Goal: Check status: Check status

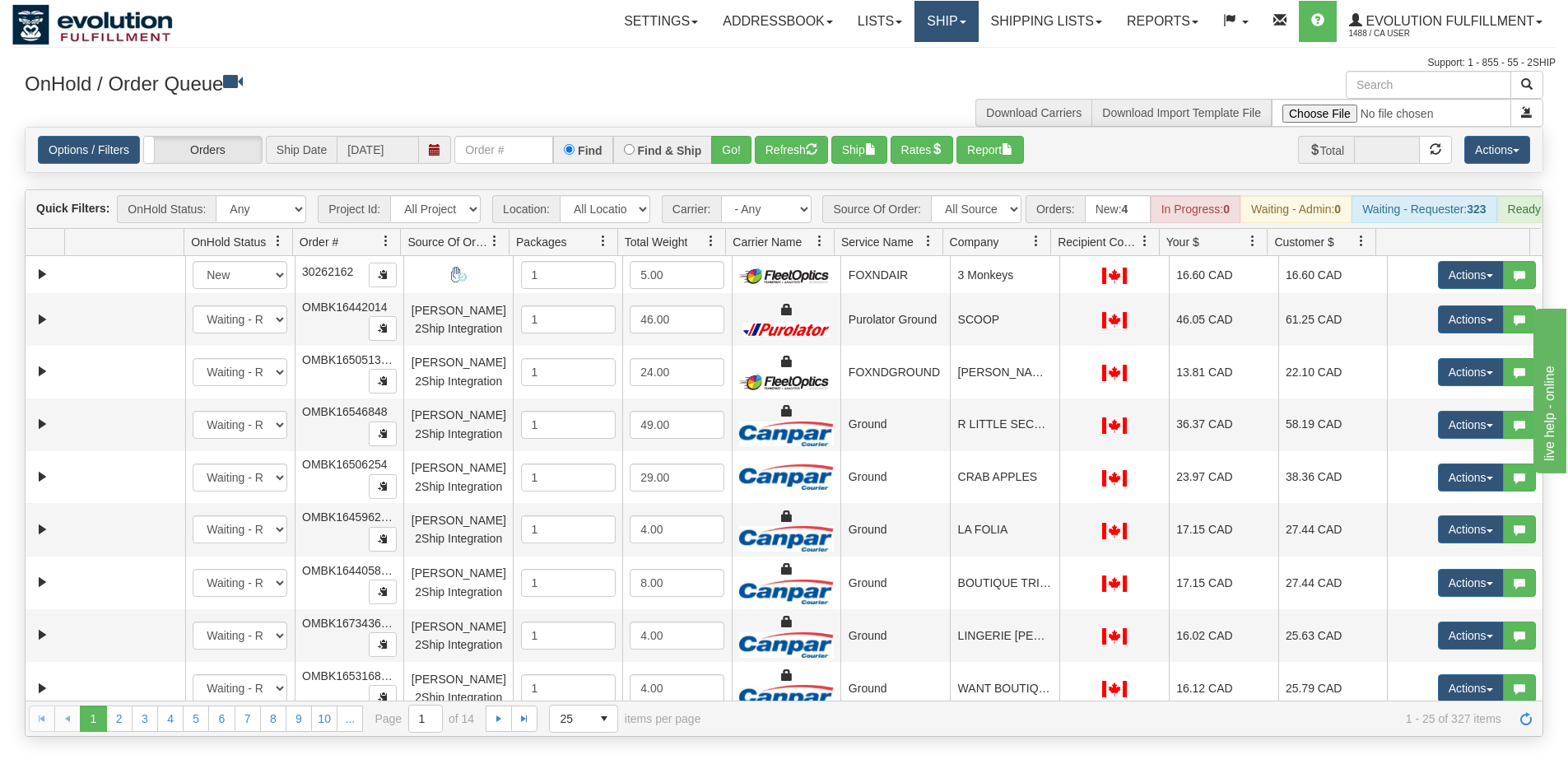
click at [942, 24] on link "Ship" at bounding box center [947, 21] width 63 height 41
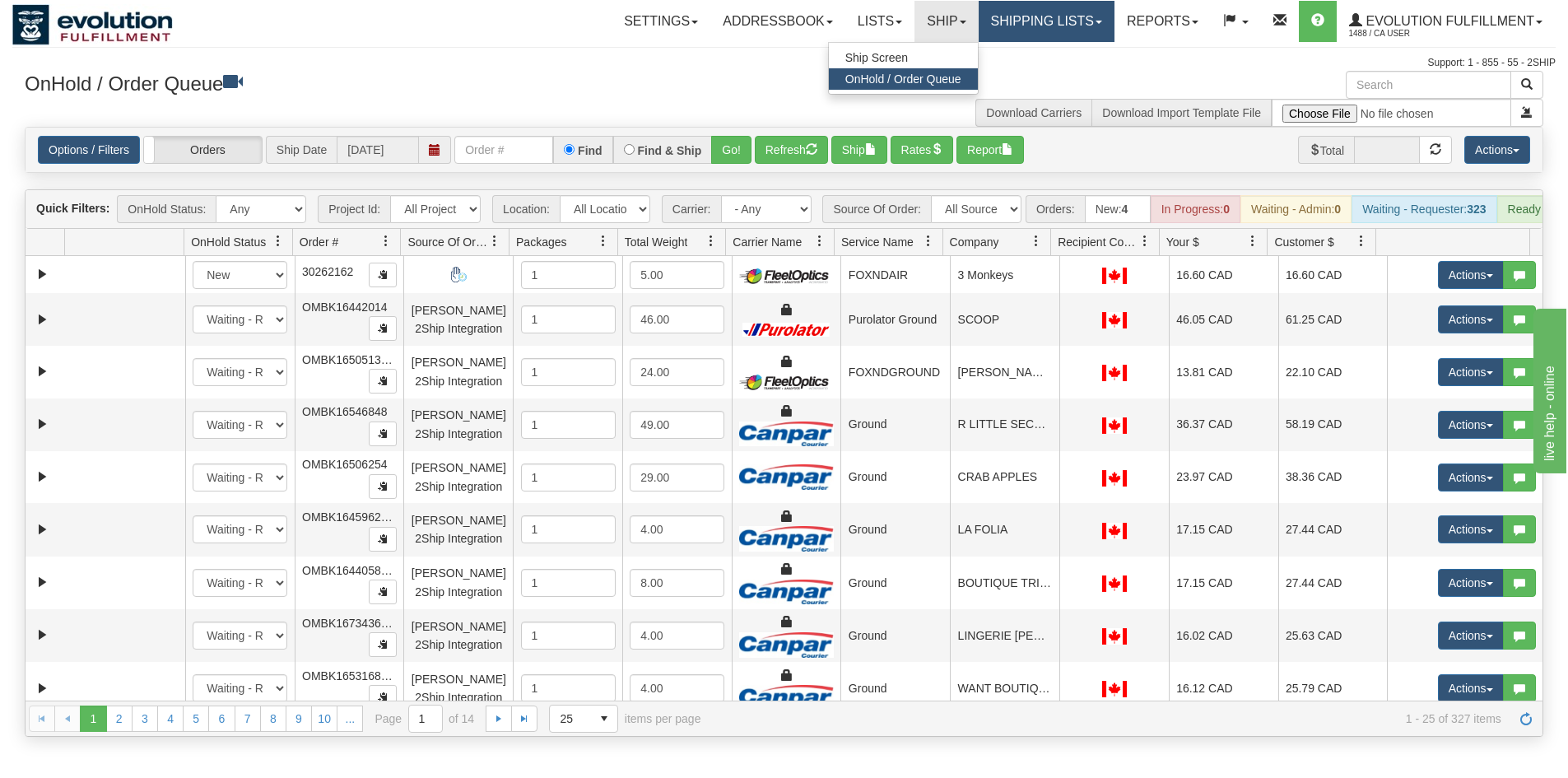
click at [1057, 14] on link "Shipping lists" at bounding box center [1047, 21] width 136 height 41
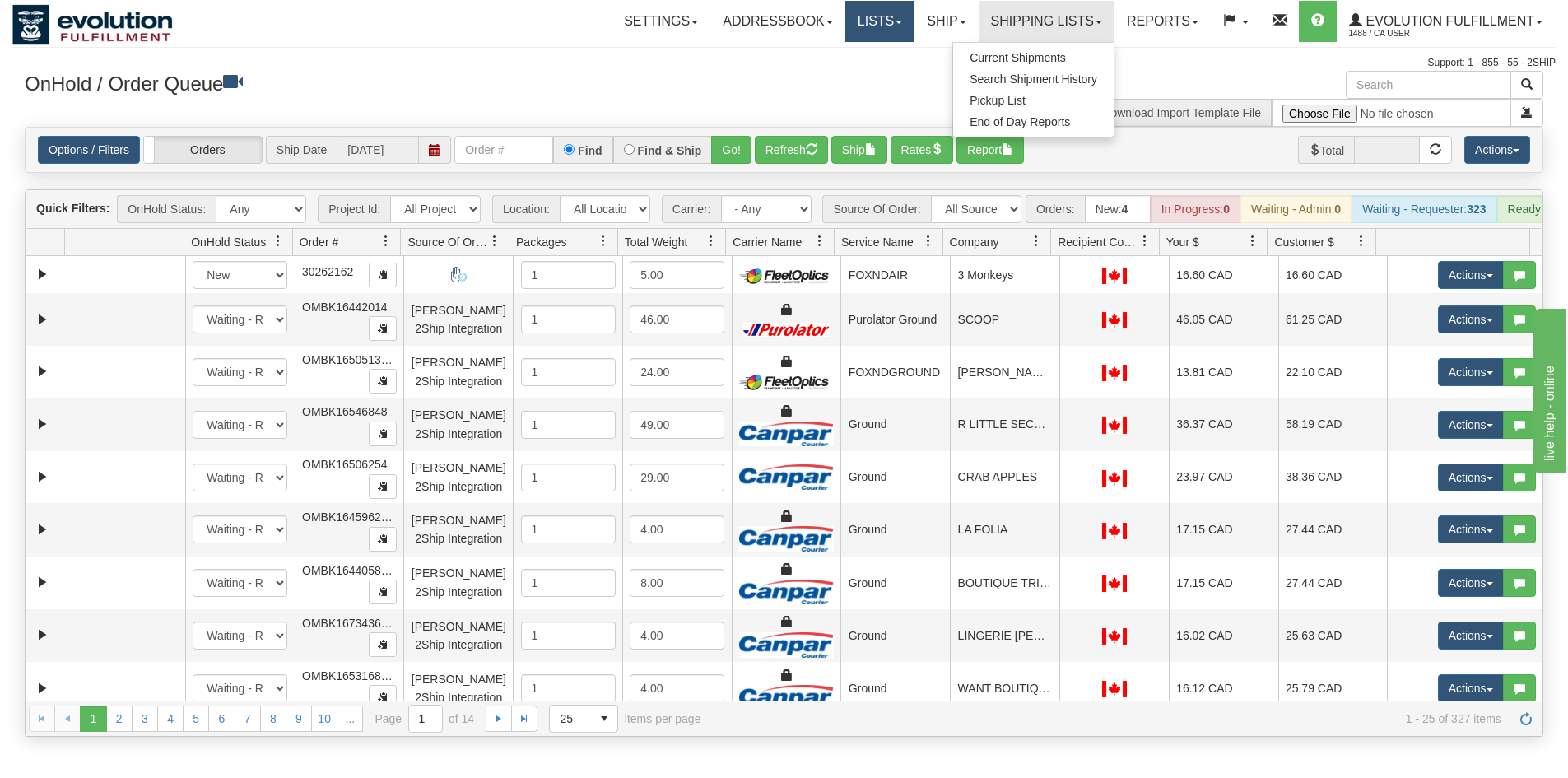
click at [859, 41] on link "Lists" at bounding box center [879, 21] width 69 height 41
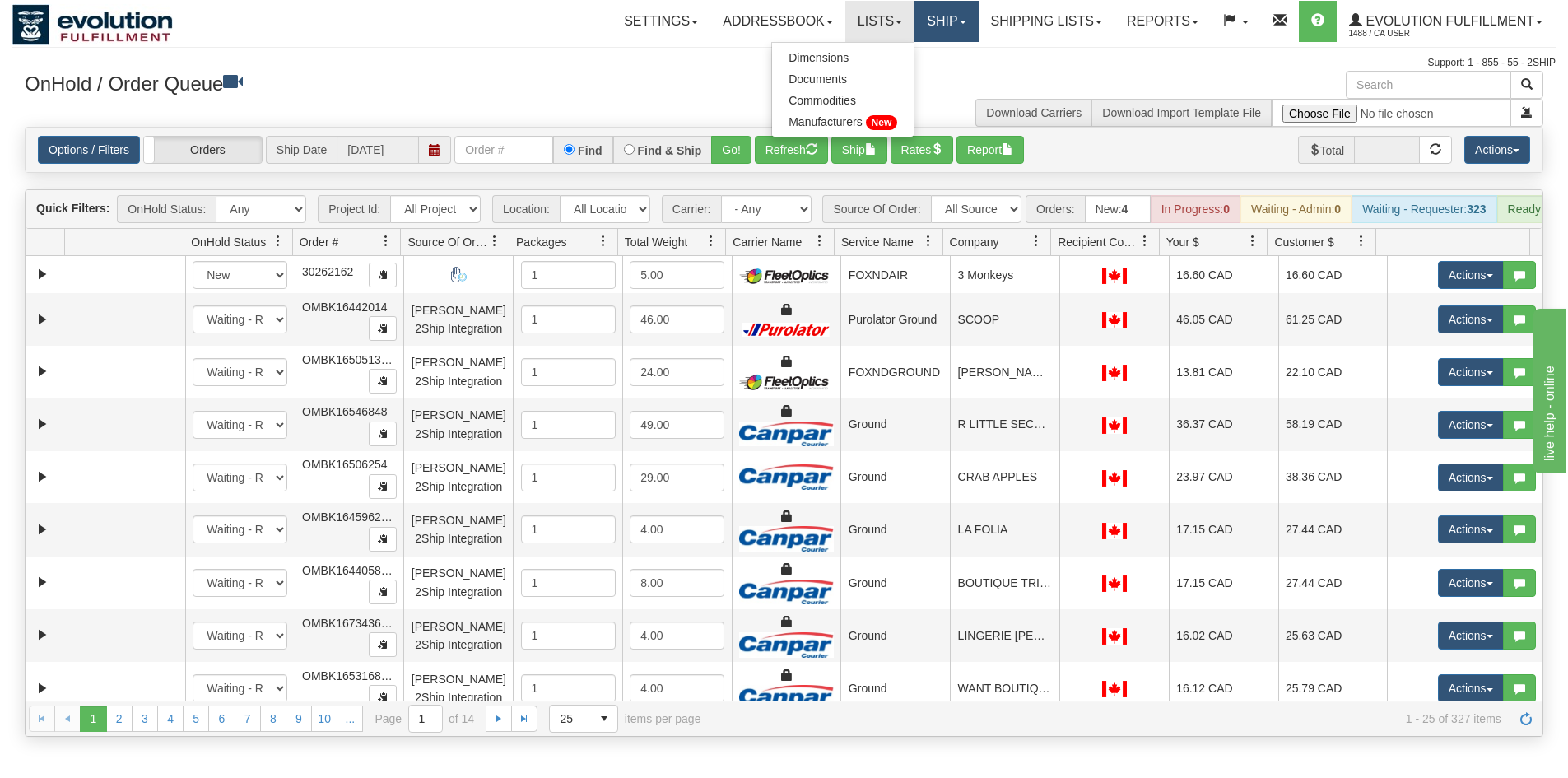
click at [917, 31] on link "Ship" at bounding box center [947, 21] width 63 height 41
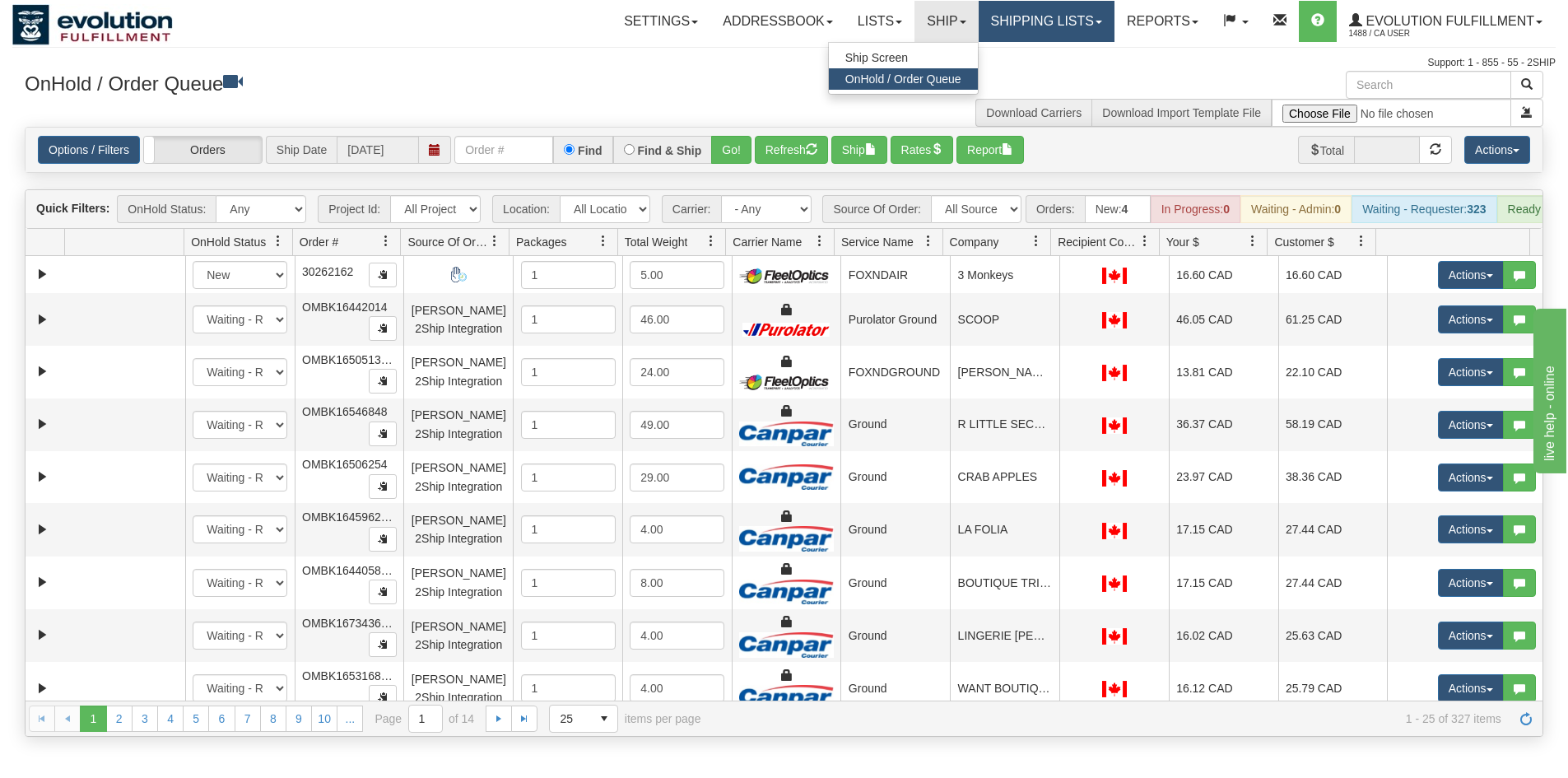
click at [1024, 39] on link "Shipping lists" at bounding box center [1047, 21] width 136 height 41
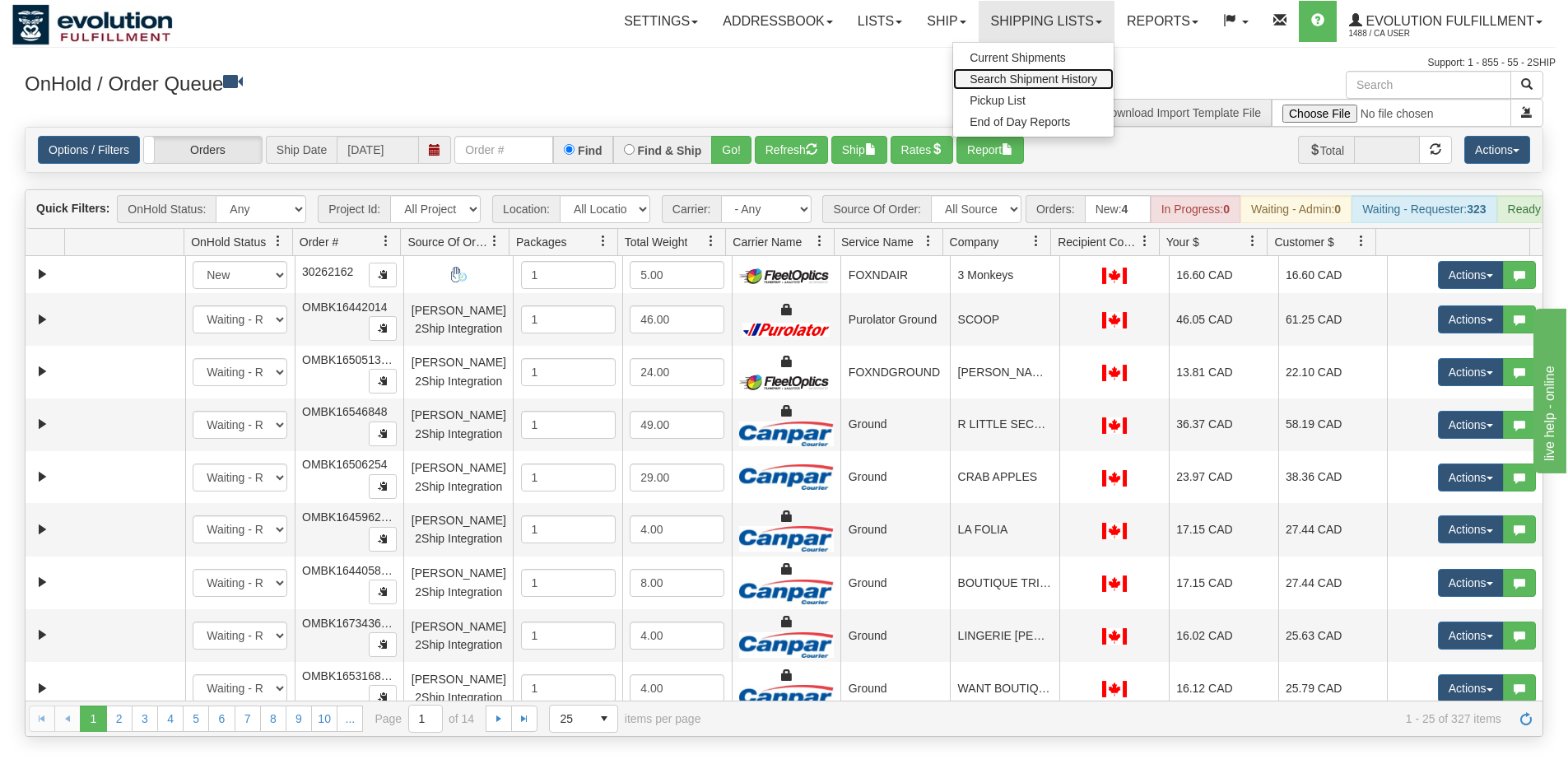
click at [1056, 77] on span "Search Shipment History" at bounding box center [1033, 79] width 128 height 13
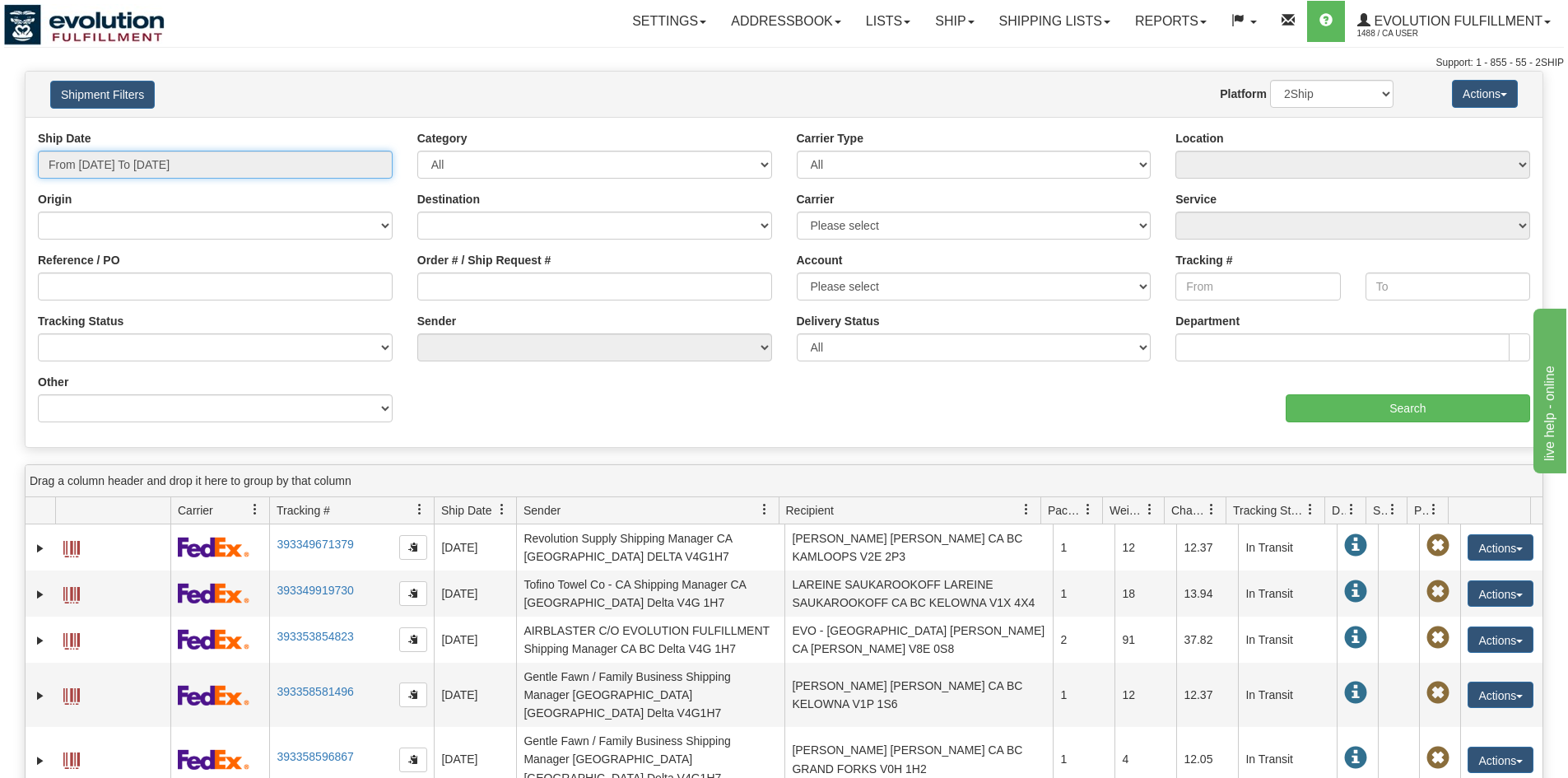
click at [174, 171] on input "From [DATE] To [DATE]" at bounding box center [215, 165] width 355 height 28
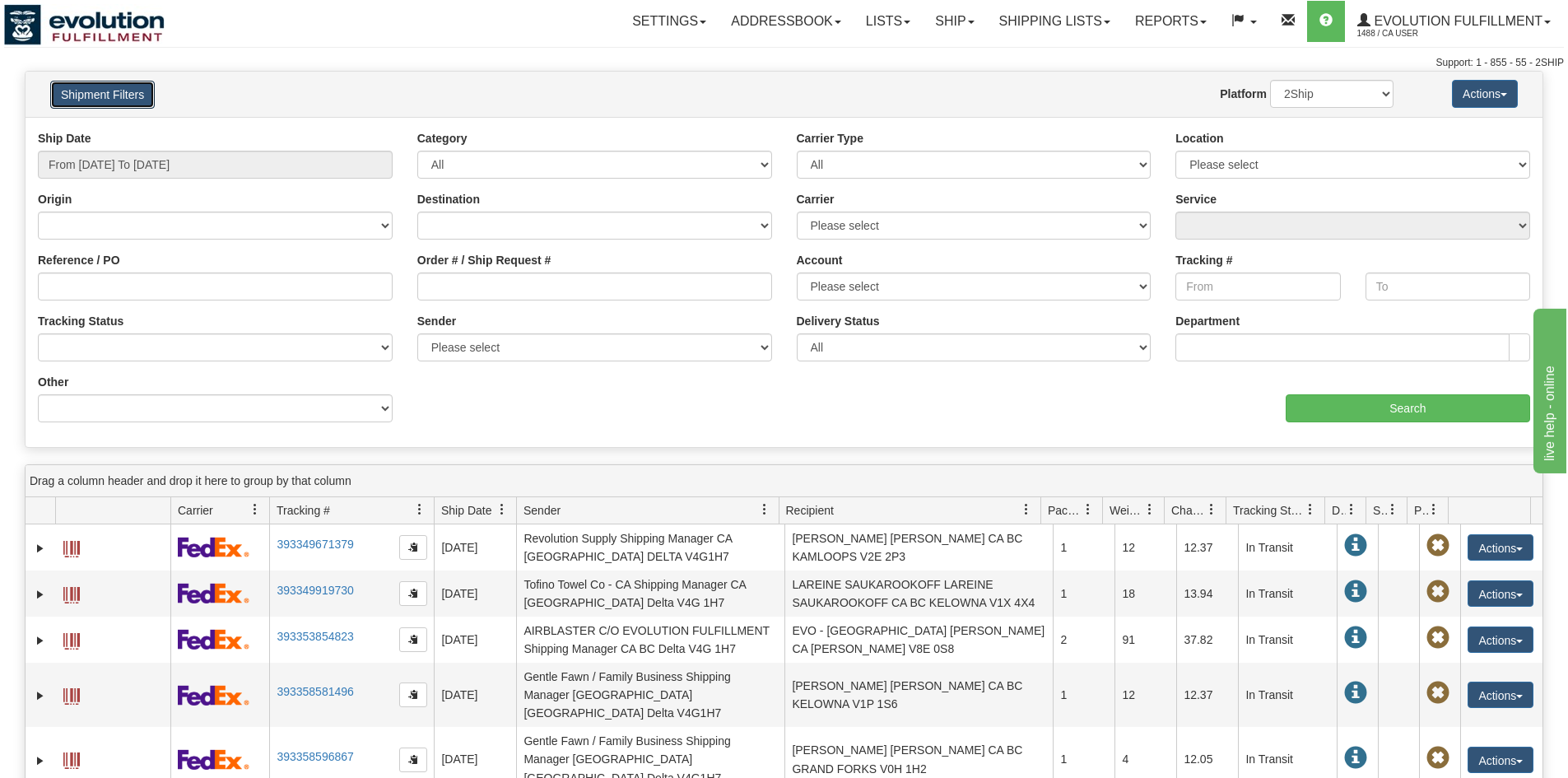
drag, startPoint x: 101, startPoint y: 90, endPoint x: 329, endPoint y: 173, distance: 242.6
click at [127, 164] on div "Shipment Filters Website Agent Nothing selected Client User Platform 2Ship Impo…" at bounding box center [784, 259] width 1519 height 377
click at [299, 155] on input "From [DATE] To [DATE]" at bounding box center [215, 165] width 355 height 28
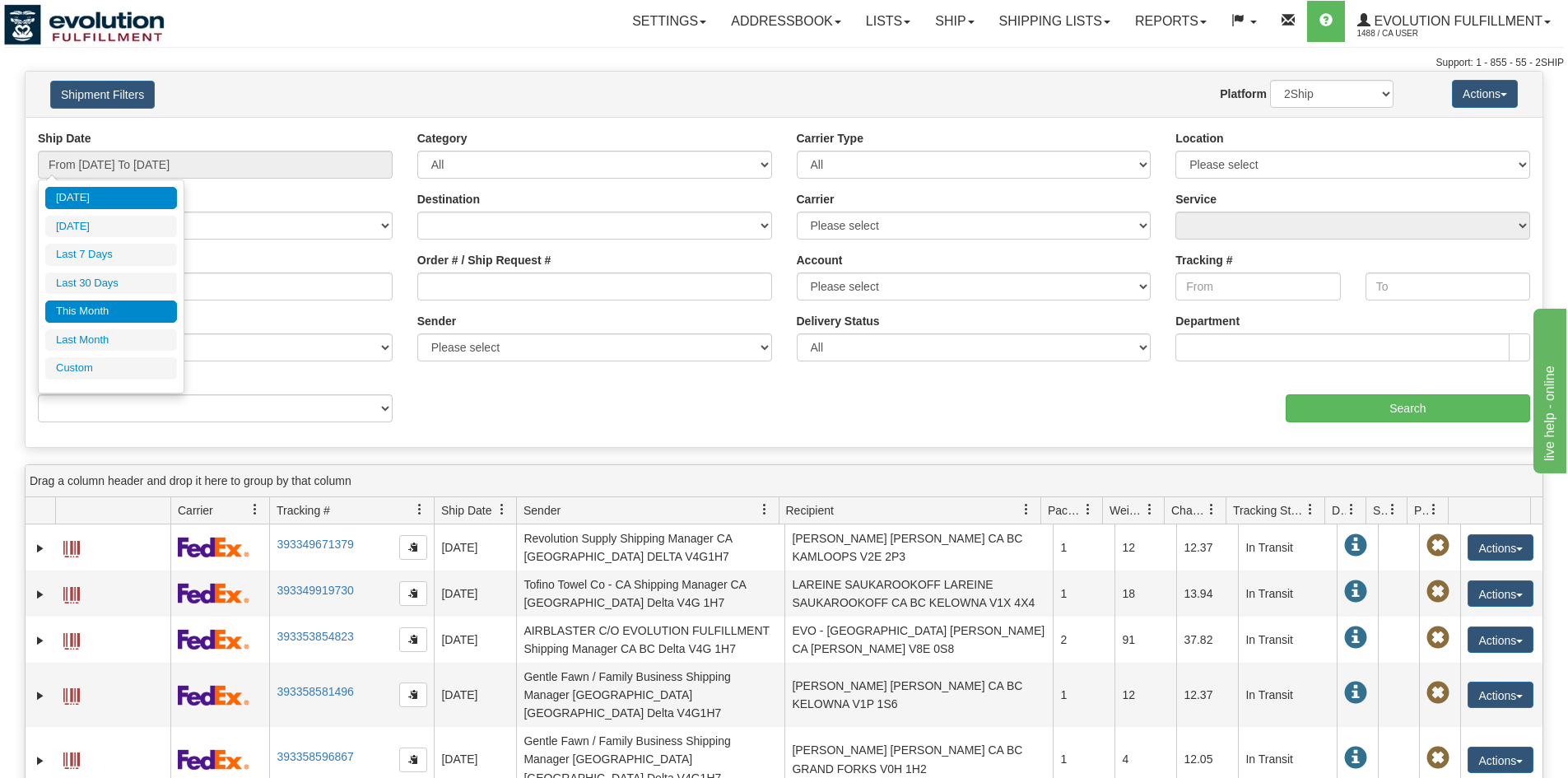
click at [115, 311] on li "This Month" at bounding box center [111, 312] width 131 height 22
type input "From [DATE] To [DATE]"
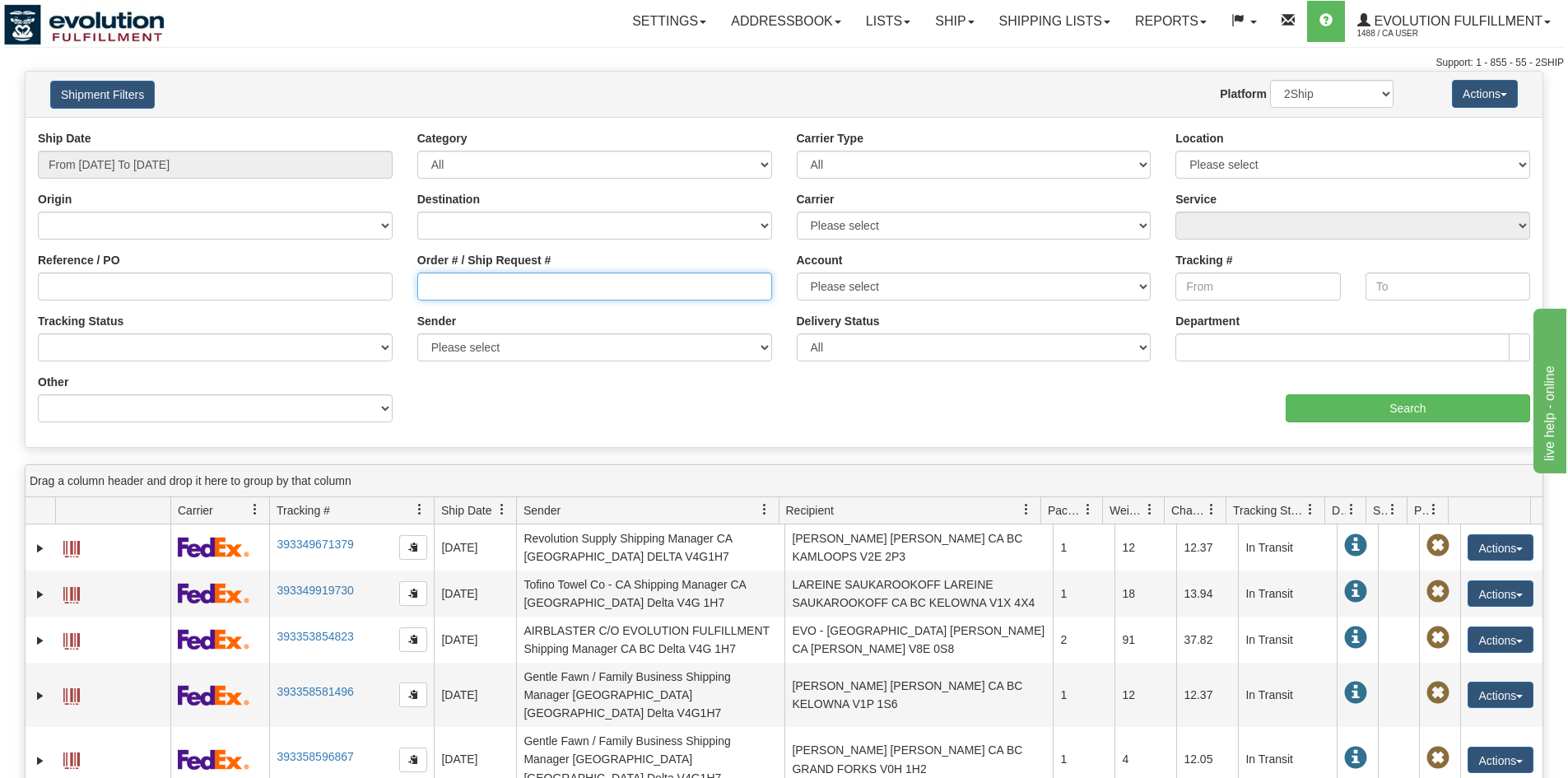
click at [492, 295] on input "Order # / Ship Request #" at bounding box center [594, 286] width 355 height 28
paste input "BB.2253"
type input "BB.2253"
click at [1324, 428] on div "Ship Date From [DATE] To [DATE] Category All Inbound Outbound Carrier Type All …" at bounding box center [784, 282] width 1517 height 305
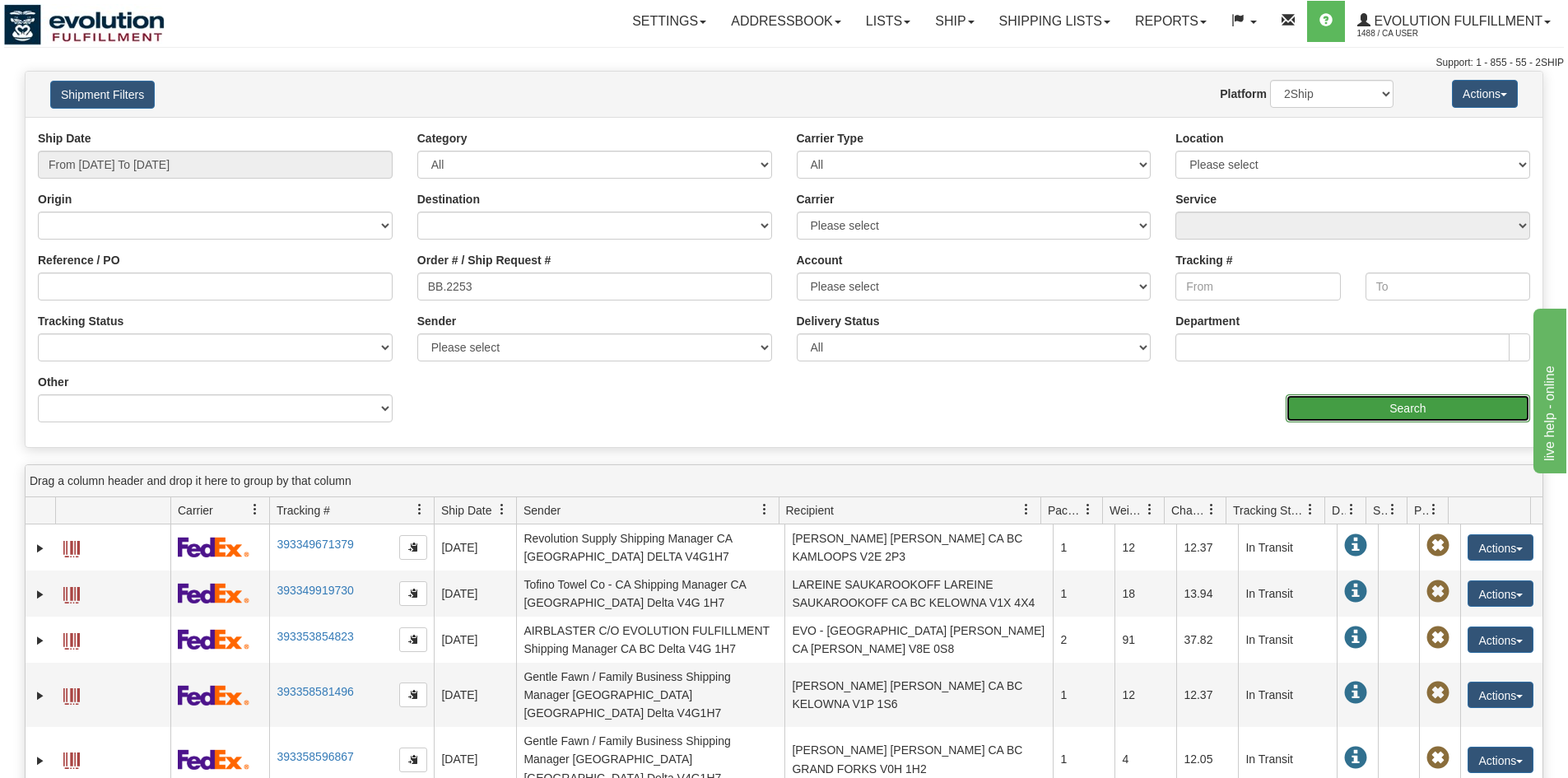
click at [1333, 415] on input "Search" at bounding box center [1408, 408] width 244 height 28
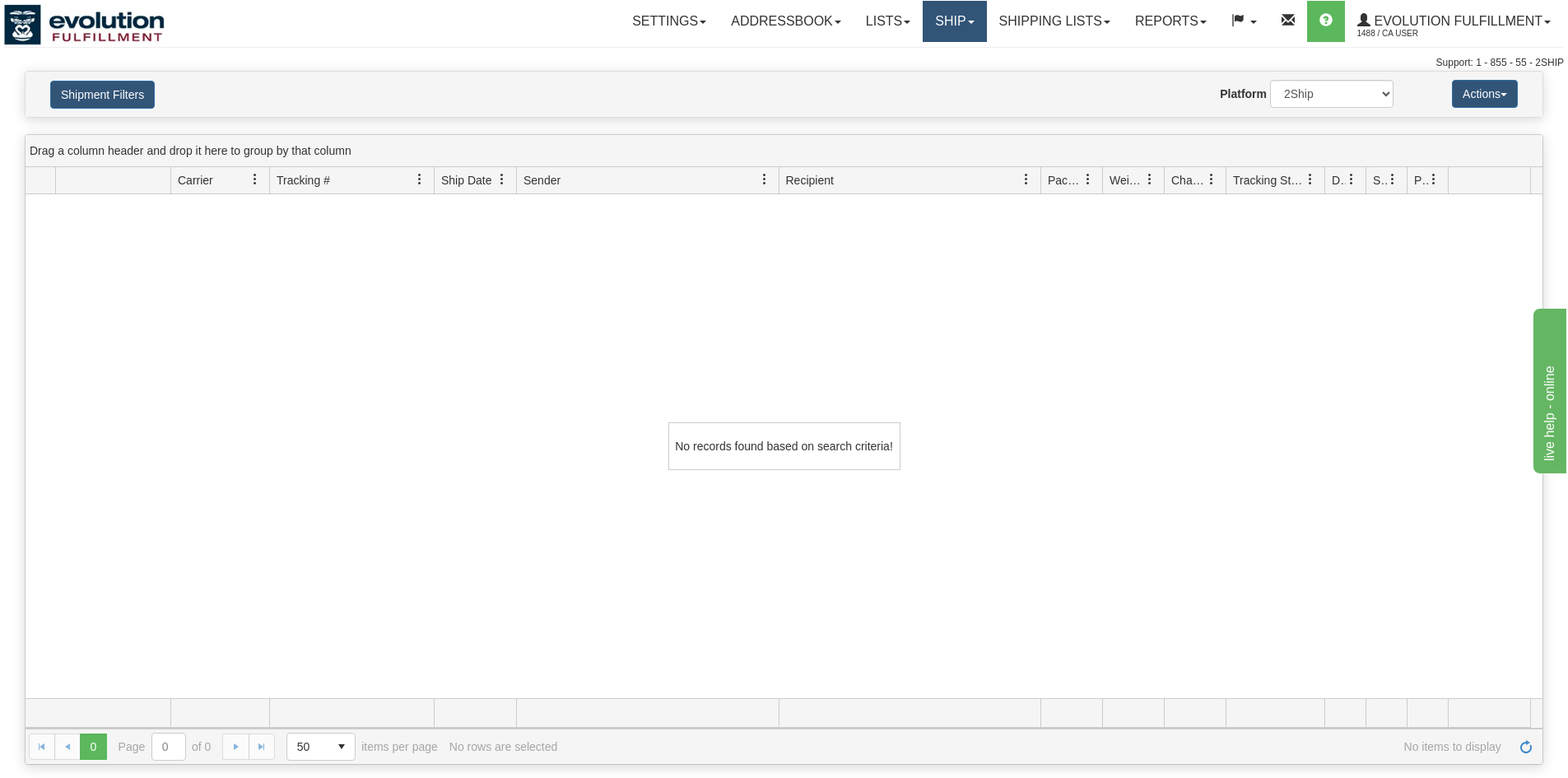
click at [946, 11] on link "Ship" at bounding box center [955, 21] width 63 height 41
click at [1015, 10] on link "Shipping lists" at bounding box center [1055, 21] width 136 height 41
click at [934, 4] on link "Ship" at bounding box center [955, 21] width 63 height 41
click at [1000, 16] on link "Shipping lists" at bounding box center [1055, 21] width 136 height 41
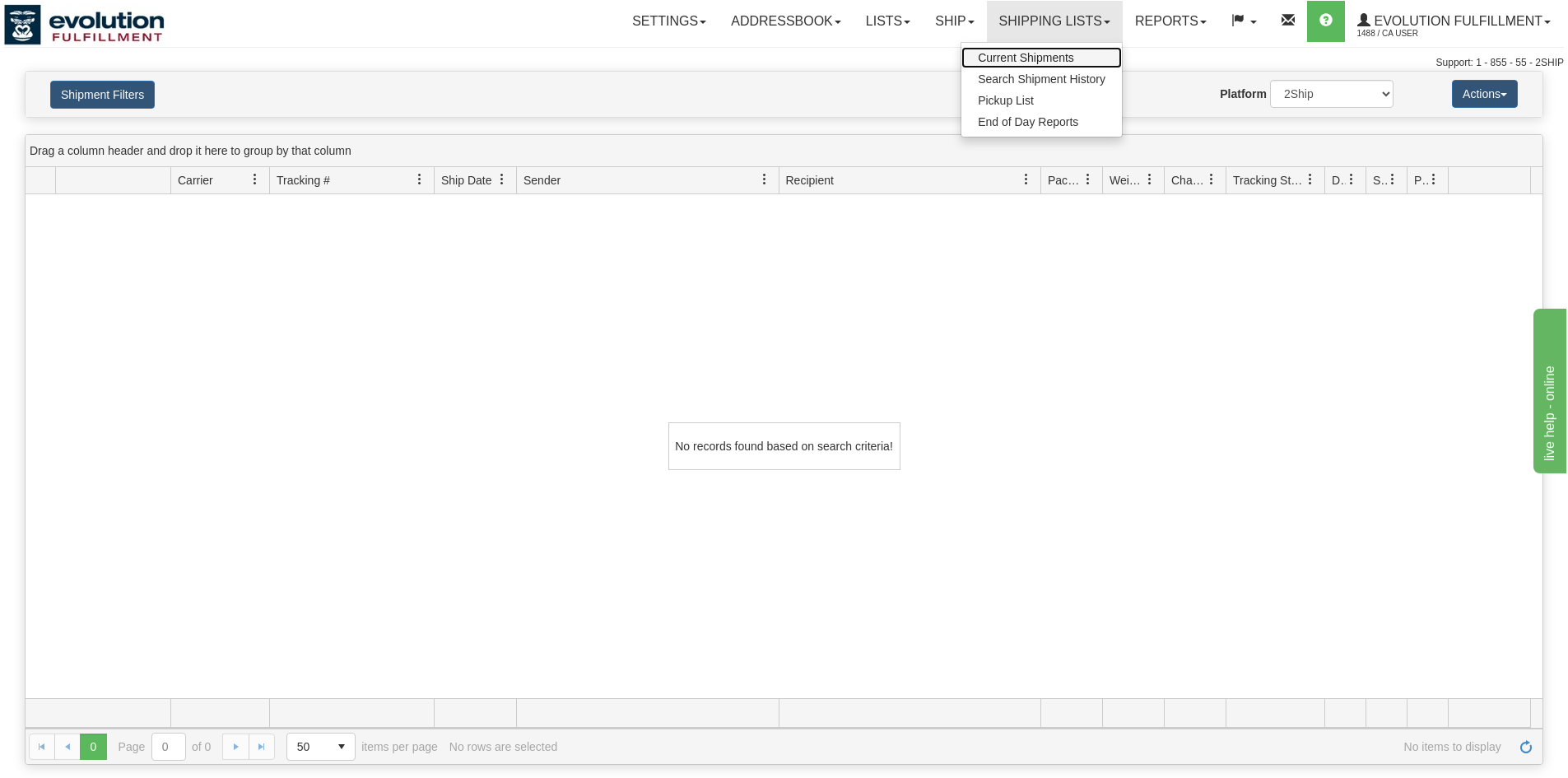
click at [1020, 48] on link "Current Shipments" at bounding box center [1042, 57] width 160 height 21
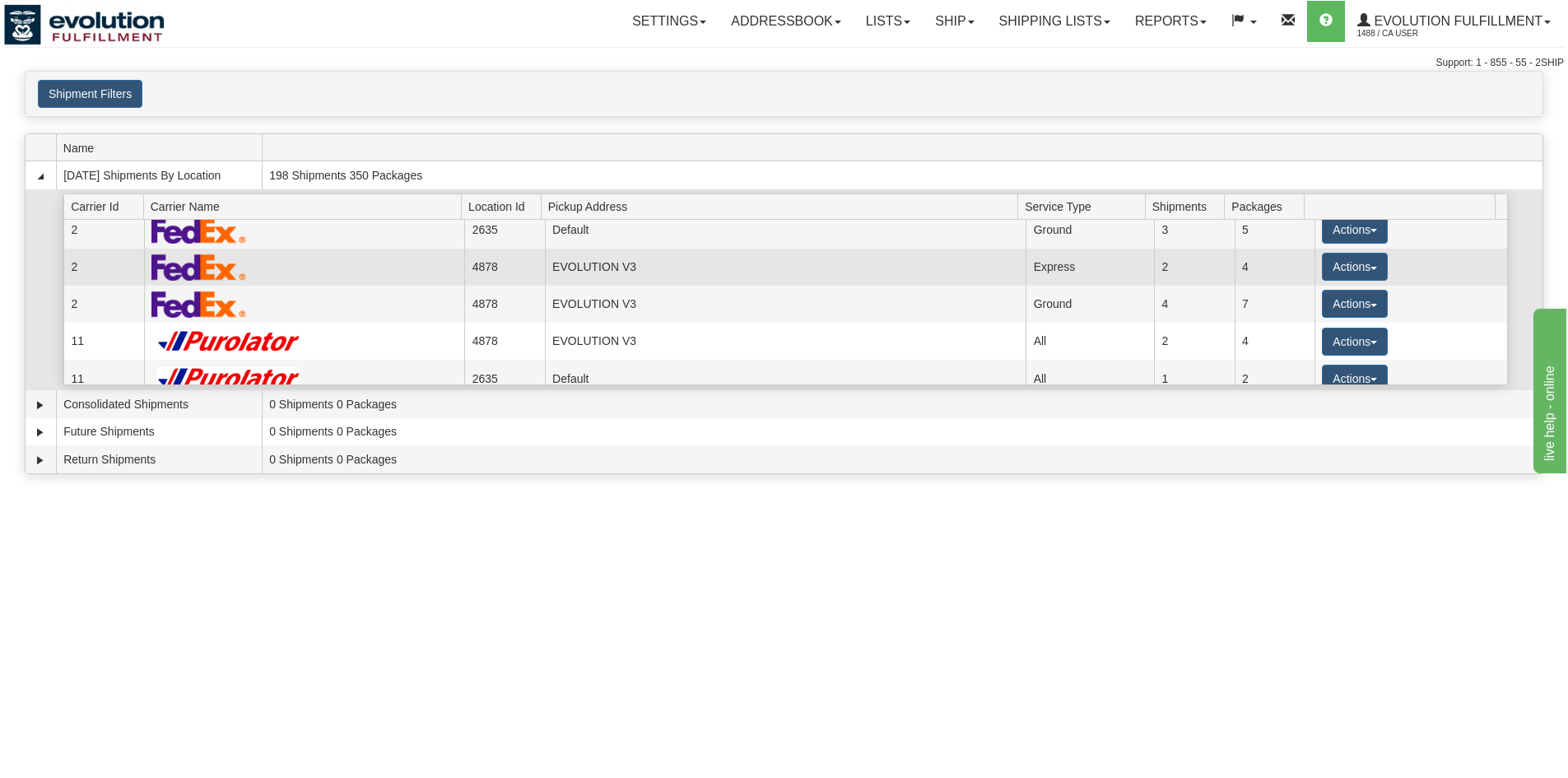
scroll to position [82, 0]
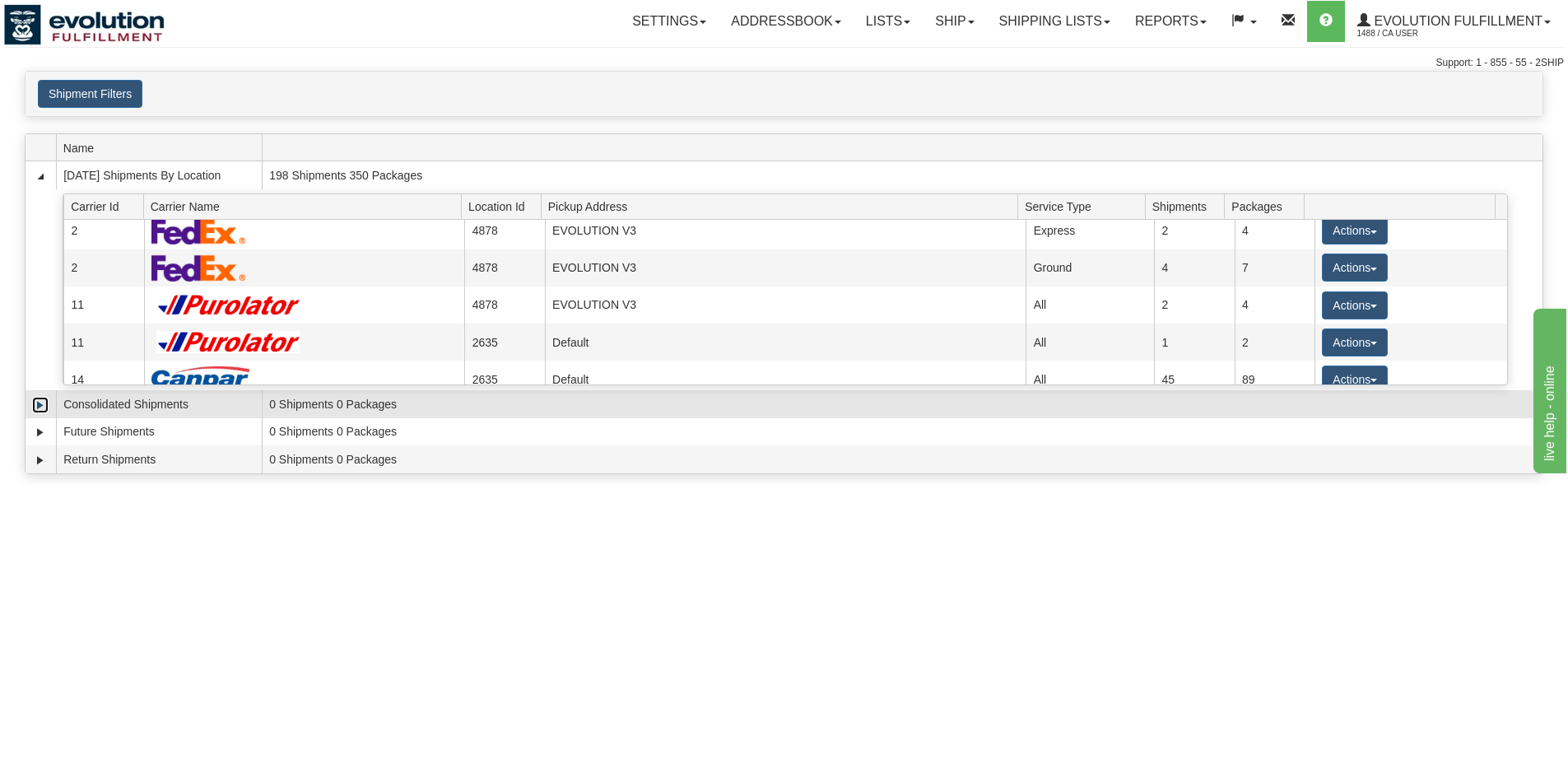
click at [39, 405] on link "Expand" at bounding box center [40, 405] width 17 height 17
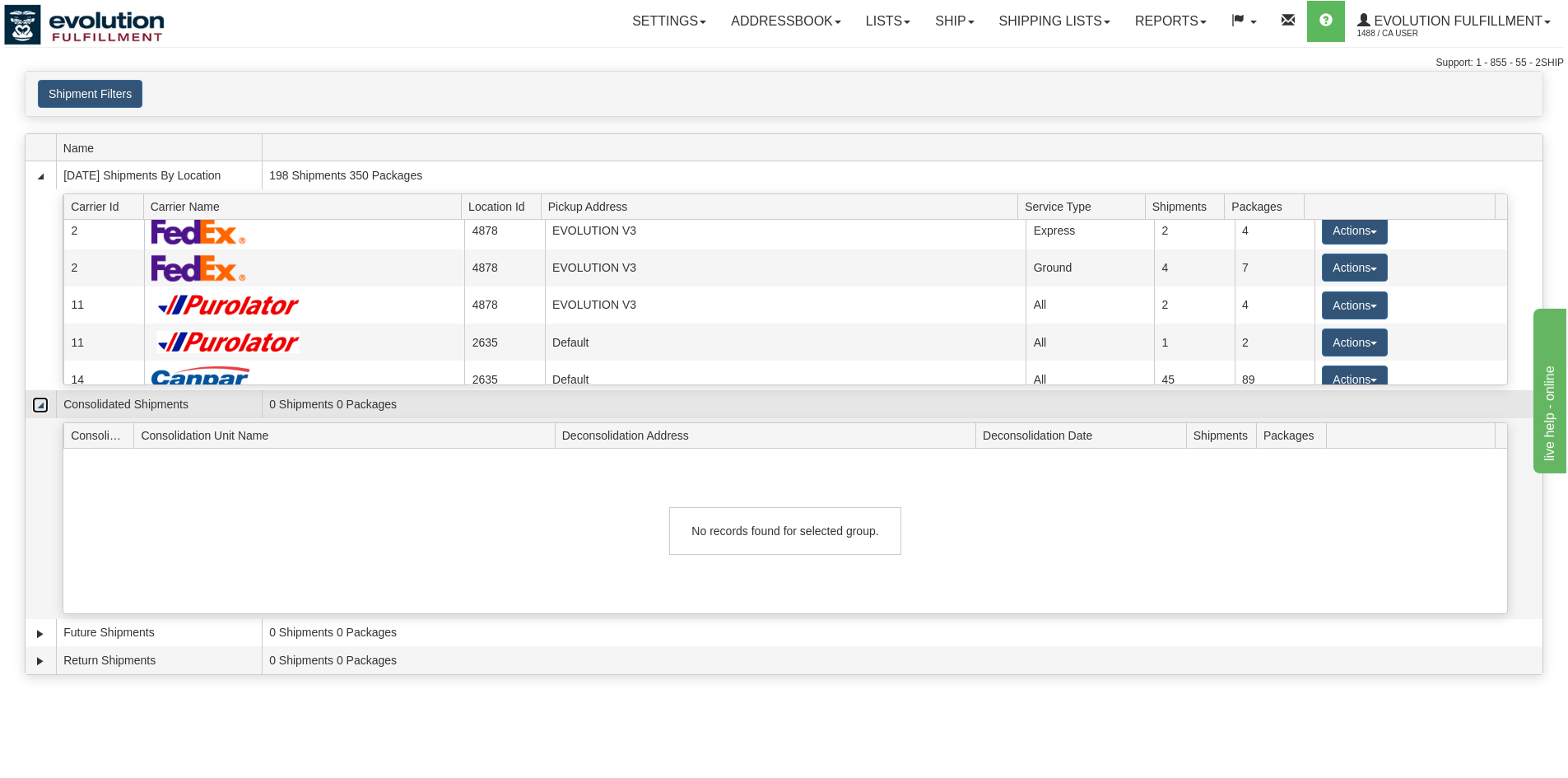
click at [39, 405] on link "Collapse" at bounding box center [40, 405] width 17 height 17
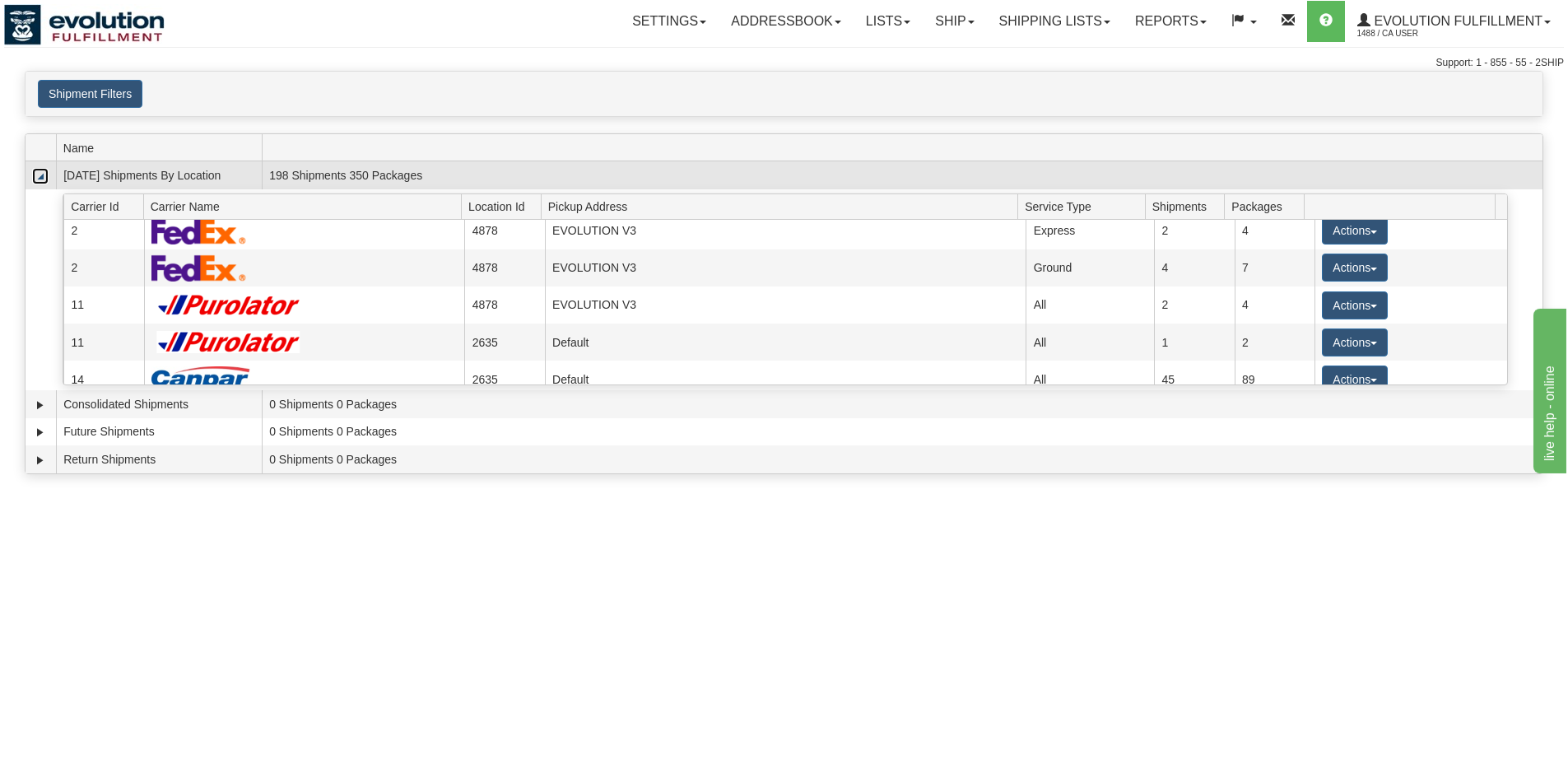
click at [38, 177] on link "Collapse" at bounding box center [40, 176] width 17 height 17
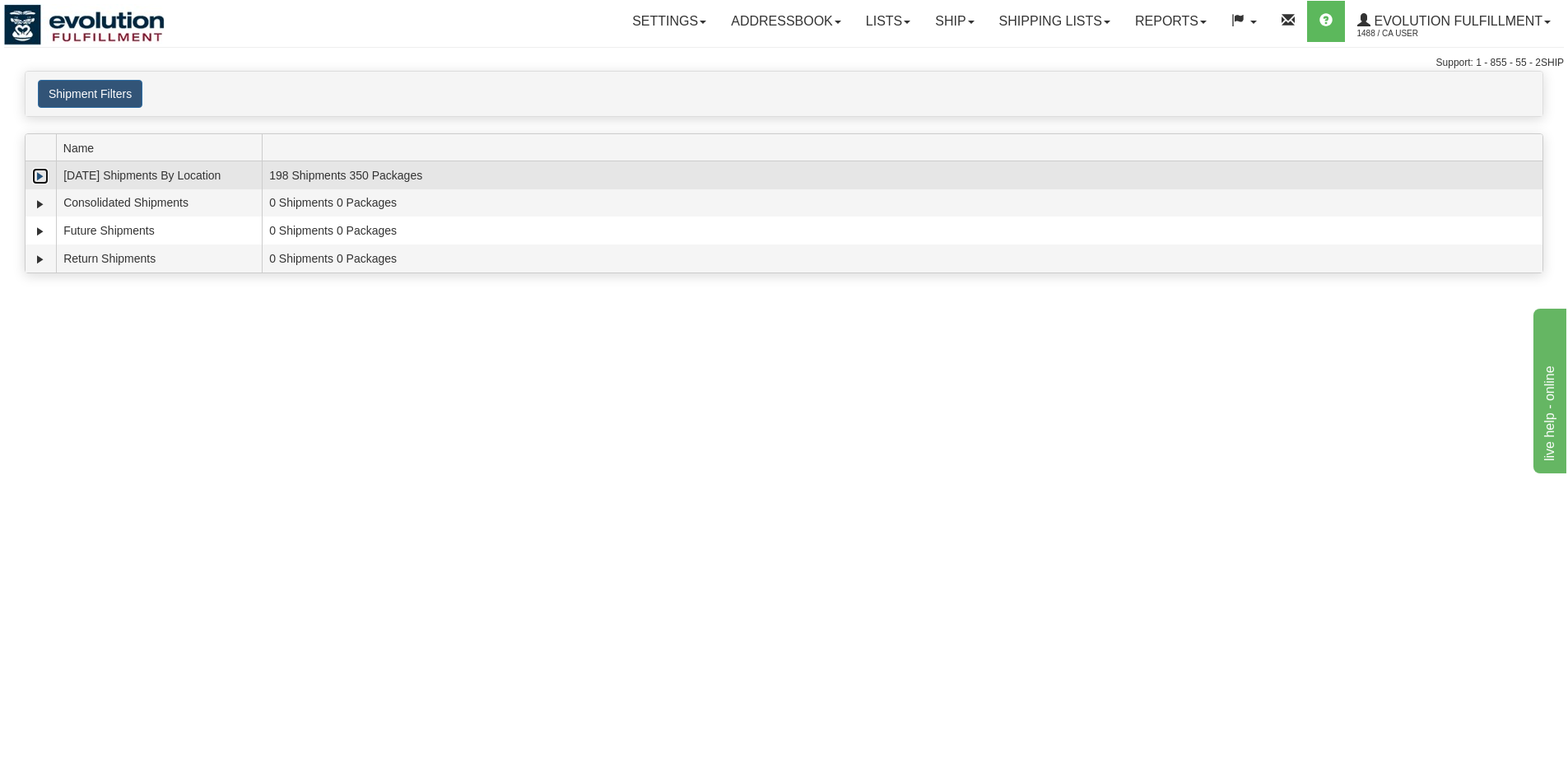
click at [38, 177] on link "Expand" at bounding box center [40, 176] width 17 height 17
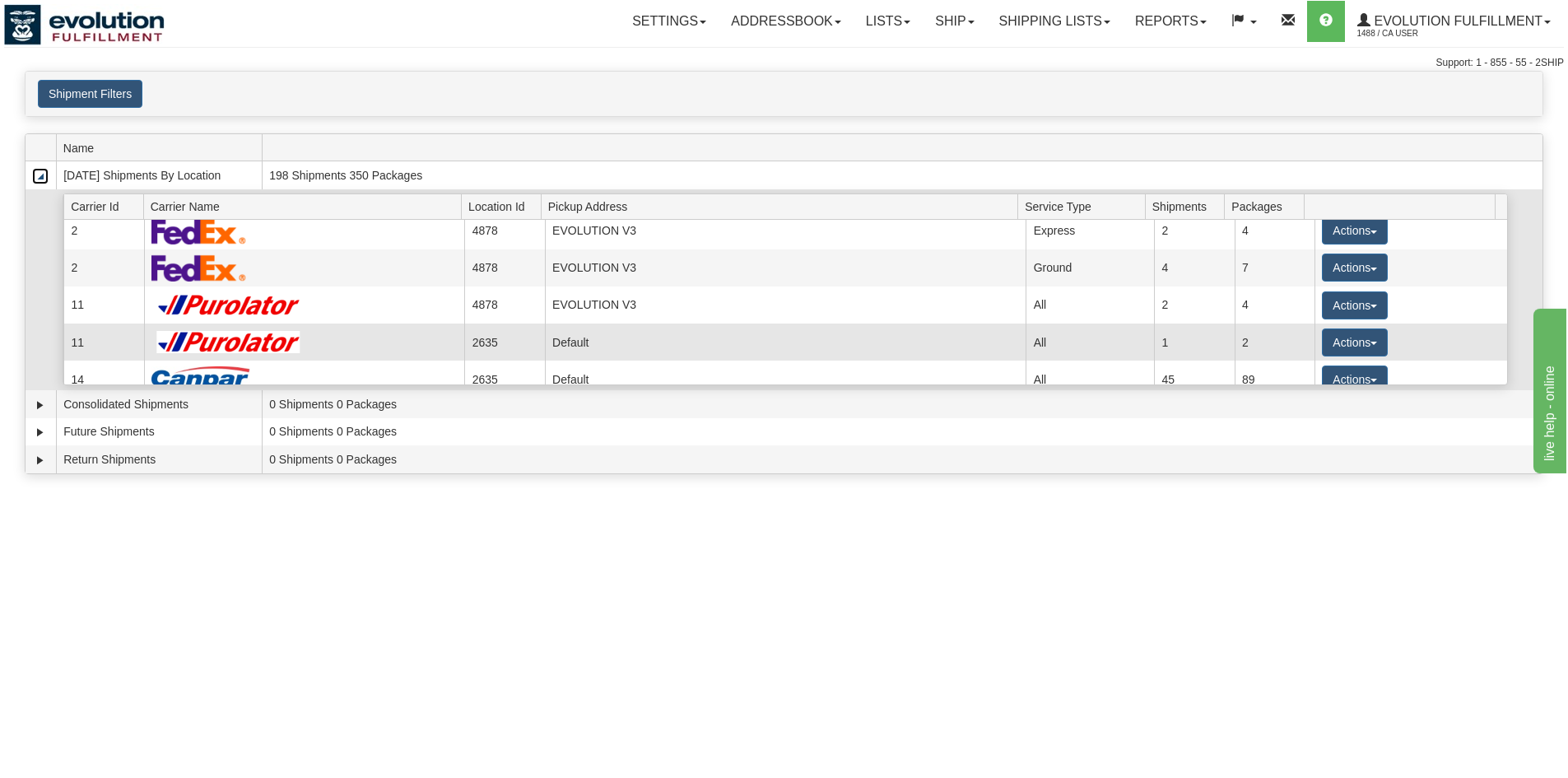
scroll to position [0, 0]
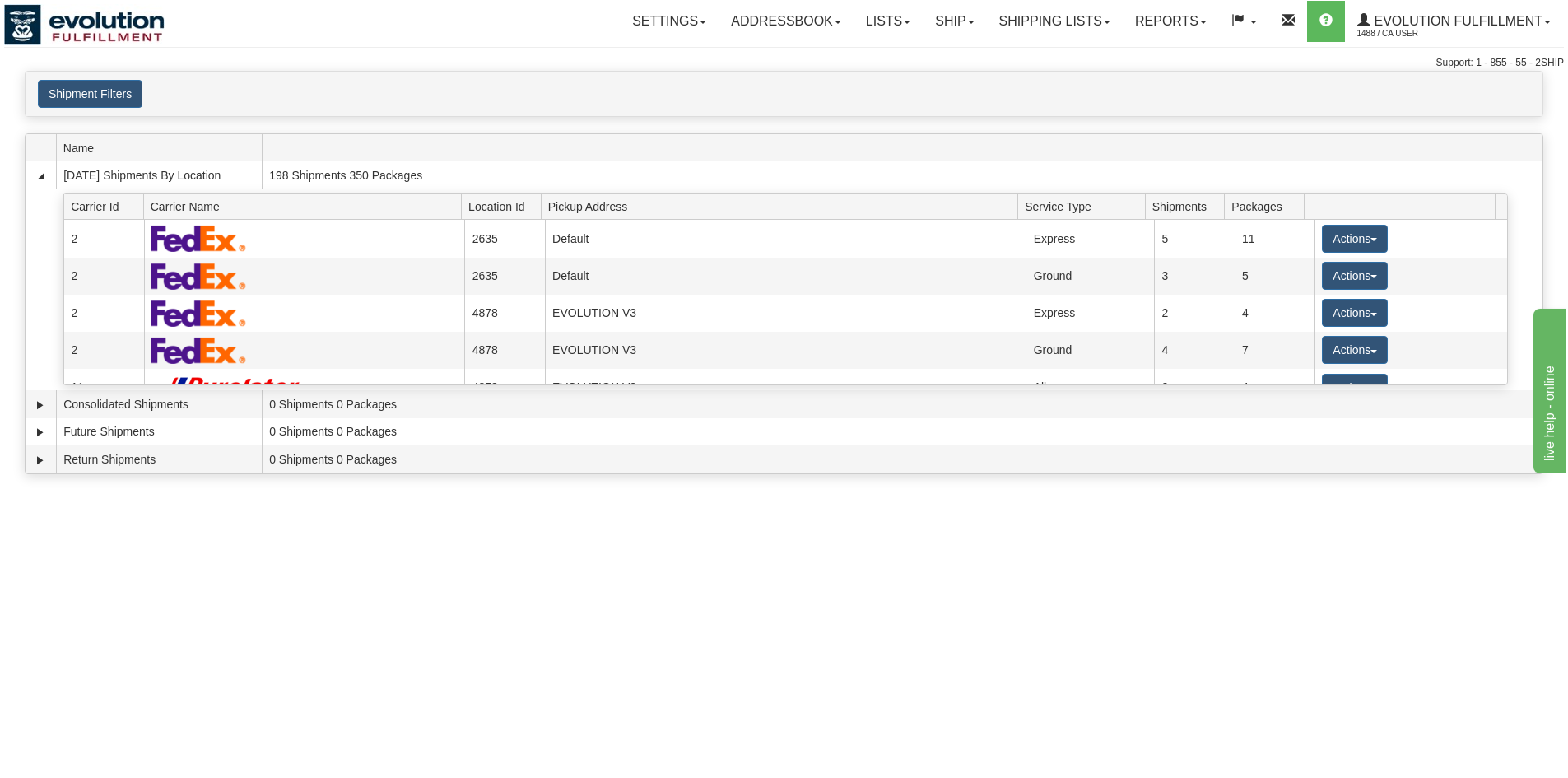
click at [1372, 542] on div "Toggle navigation Settings Shipping Preferences Fields Preferences New Recipien…" at bounding box center [784, 389] width 1568 height 778
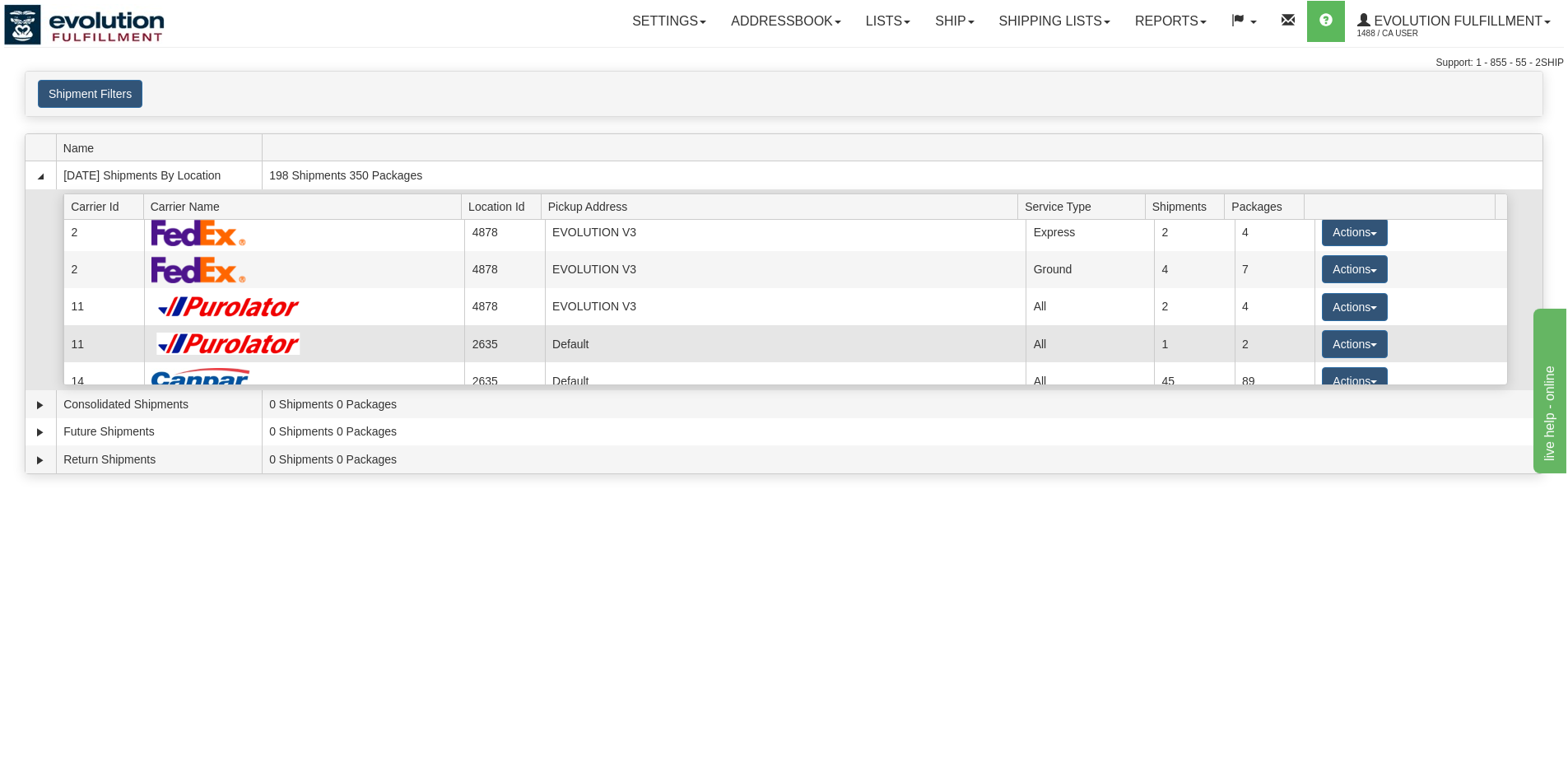
scroll to position [80, 0]
